Goal: Transaction & Acquisition: Purchase product/service

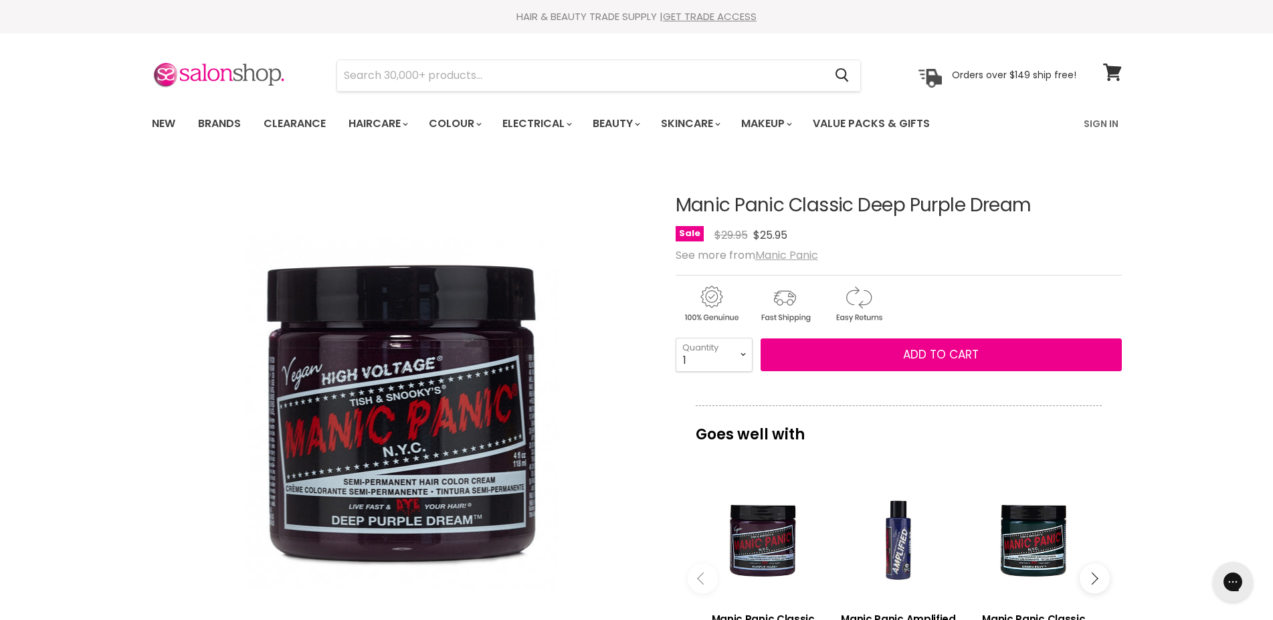
click at [783, 250] on u "Manic Panic" at bounding box center [786, 255] width 63 height 15
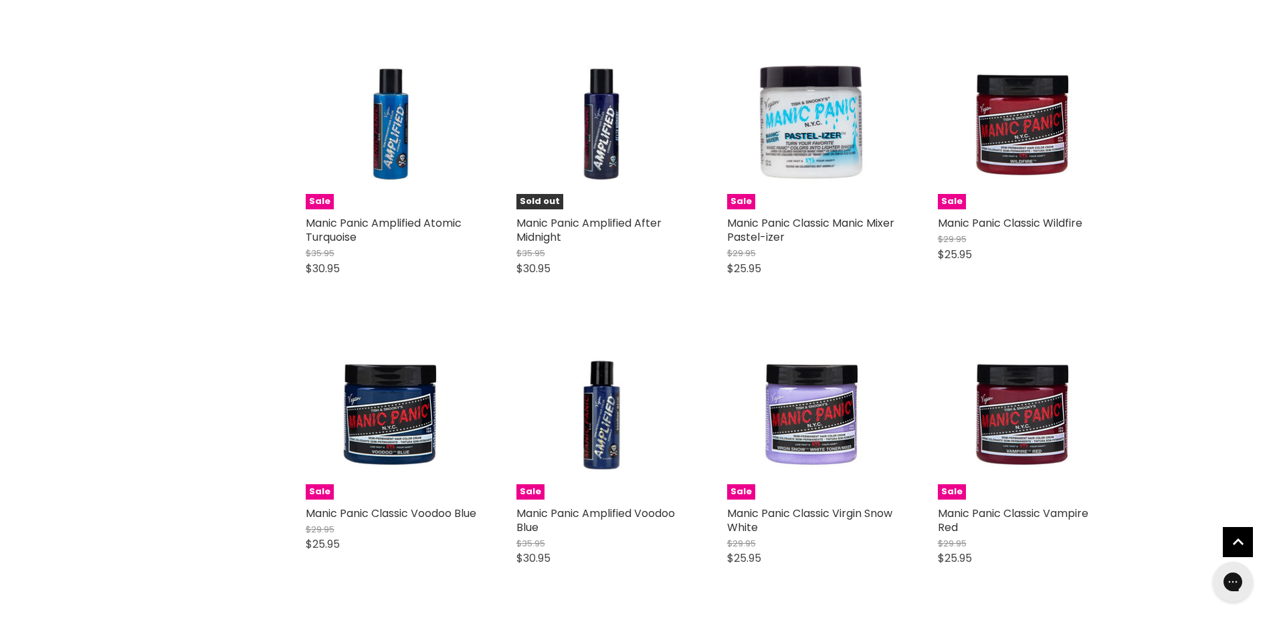
scroll to position [3275, 0]
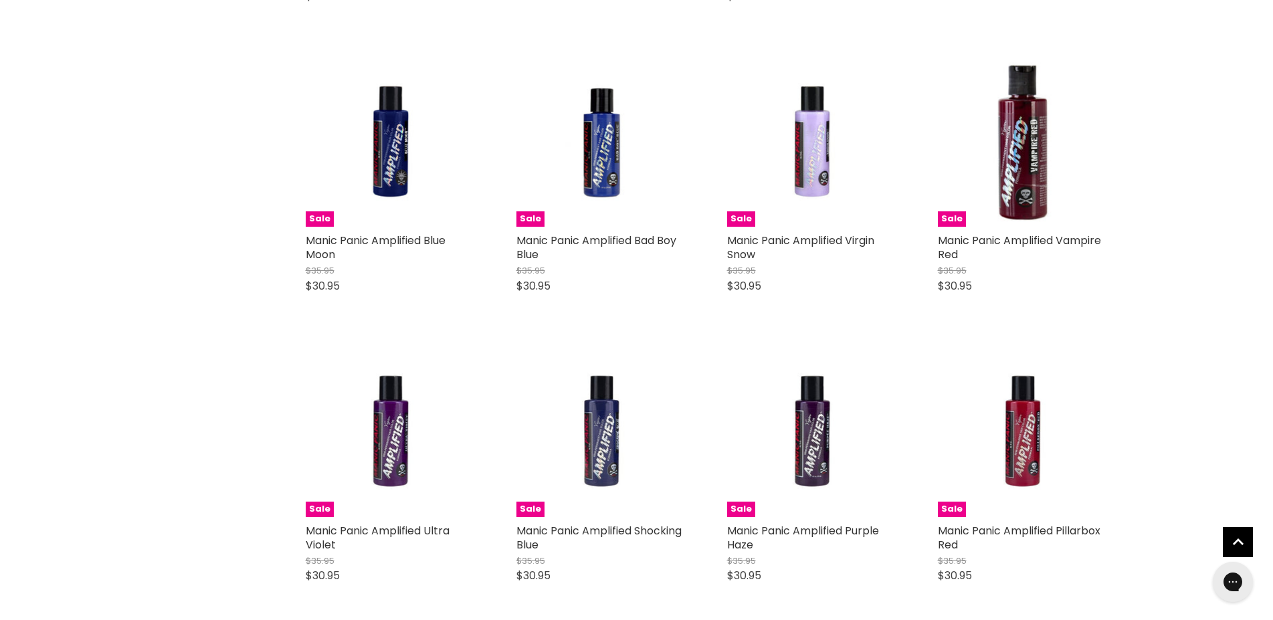
scroll to position [2457, 0]
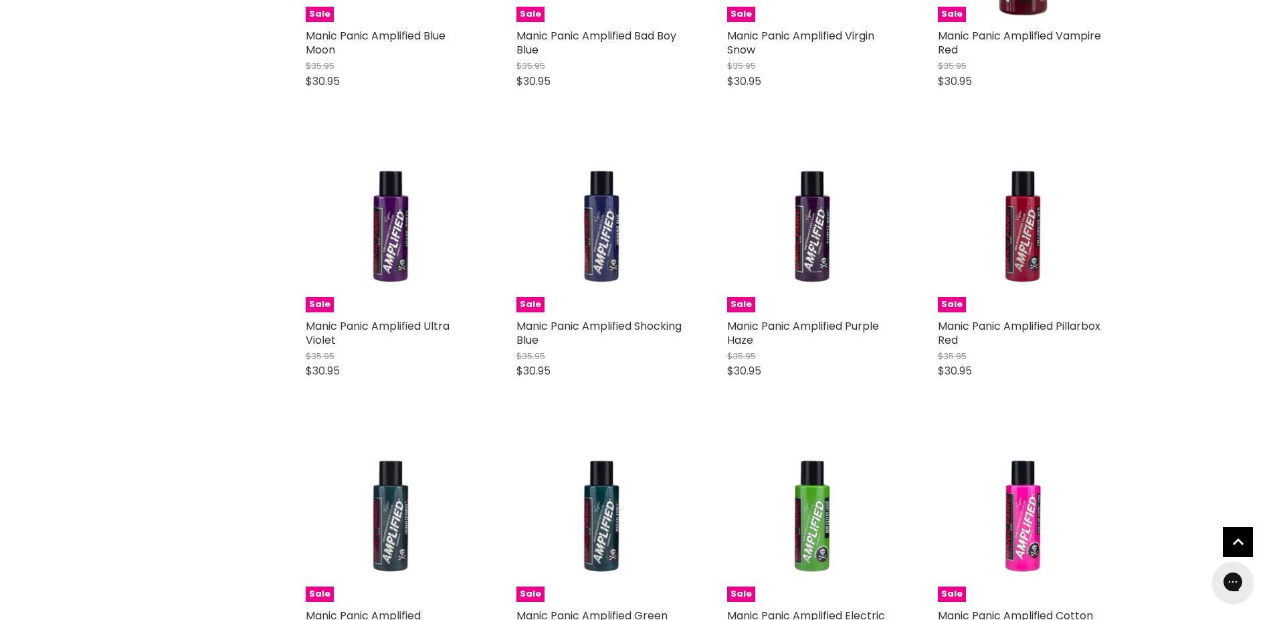
click at [193, 242] on div "Brand Manic Panic Home Manic Panic Manic Panic [PERSON_NAME] and Snooky introdu…" at bounding box center [637, 409] width 1004 height 5210
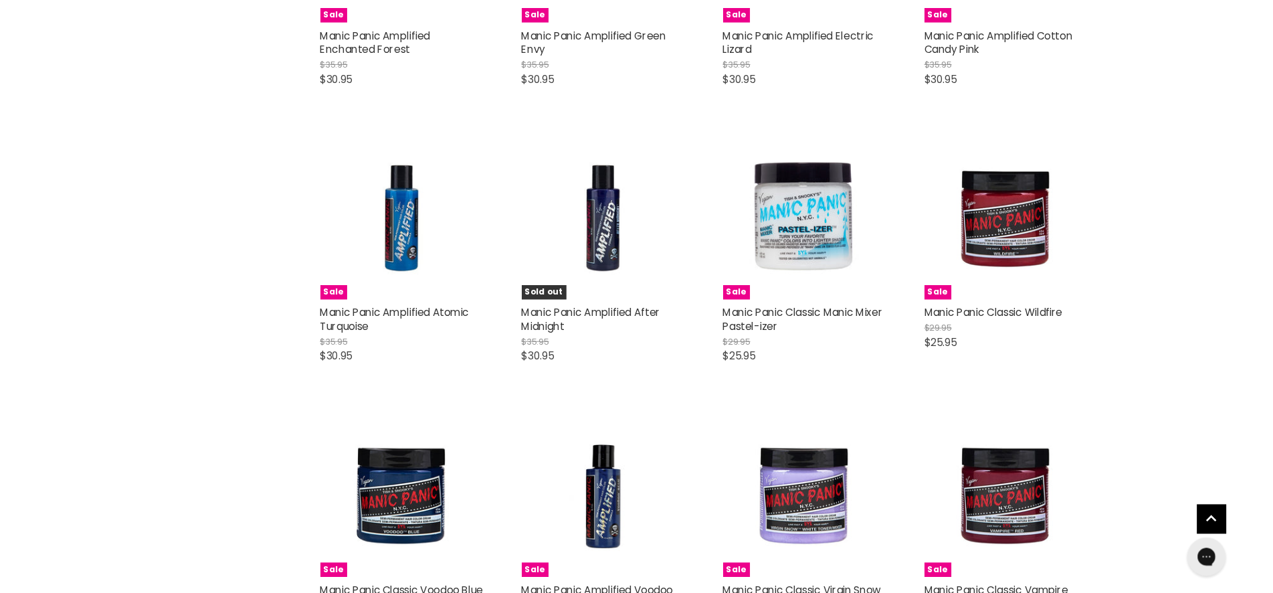
scroll to position [3071, 0]
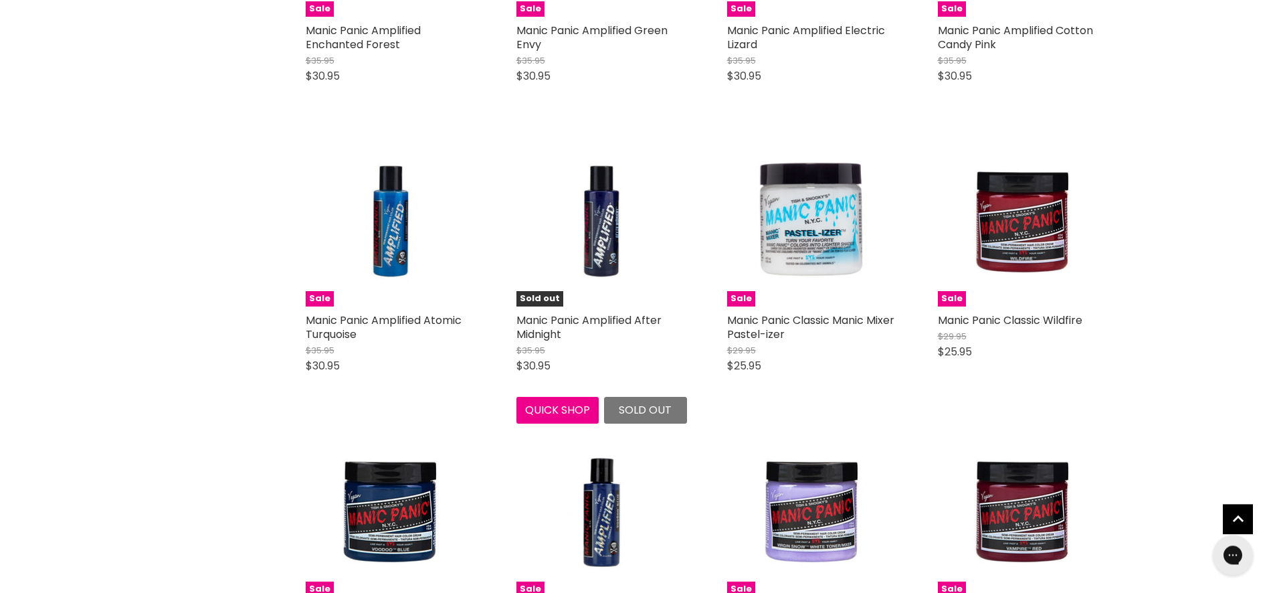
scroll to position [3033, 0]
